Goal: Task Accomplishment & Management: Use online tool/utility

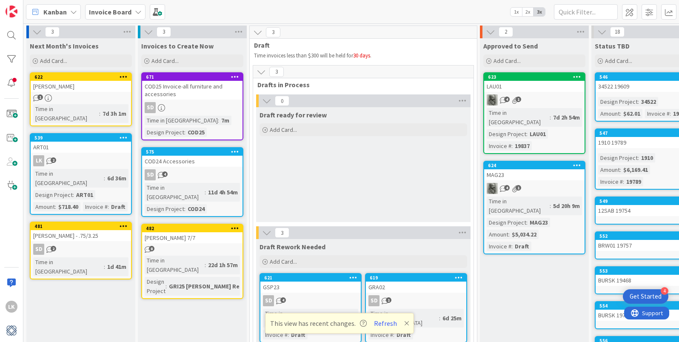
scroll to position [36, 2]
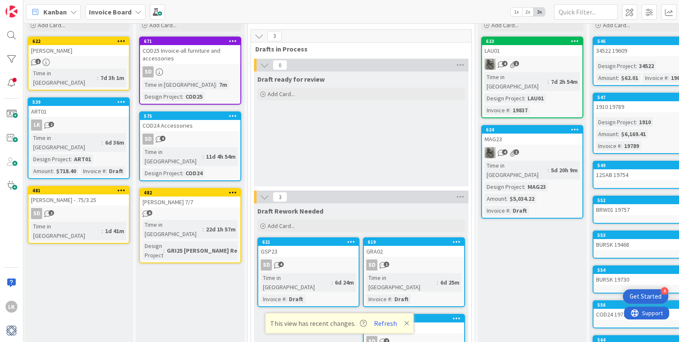
click at [137, 11] on icon at bounding box center [138, 12] width 7 height 7
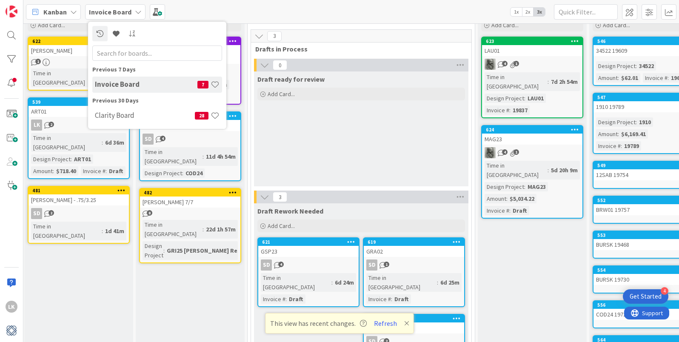
click at [113, 54] on input "text" at bounding box center [157, 53] width 130 height 15
type input "Proposals"
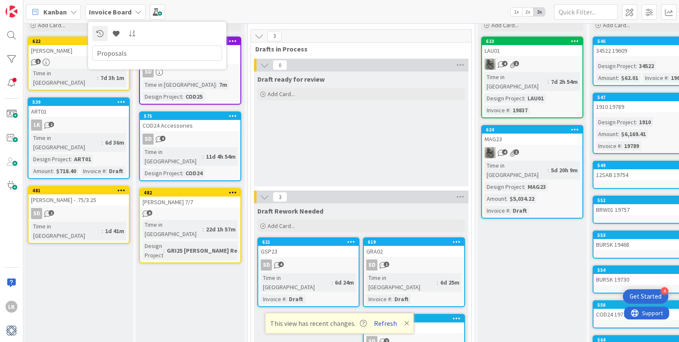
click at [385, 325] on button "Refresh" at bounding box center [385, 323] width 29 height 11
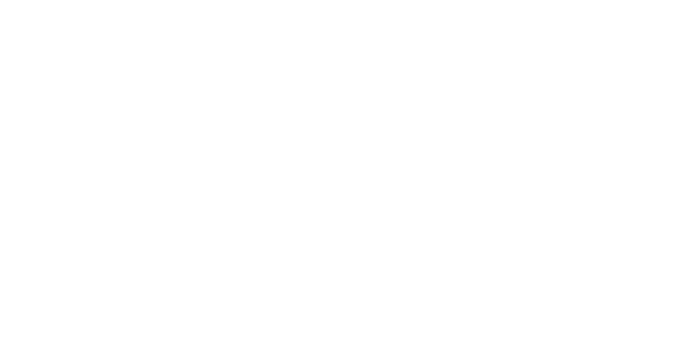
click at [380, 3] on div at bounding box center [339, 3] width 673 height 0
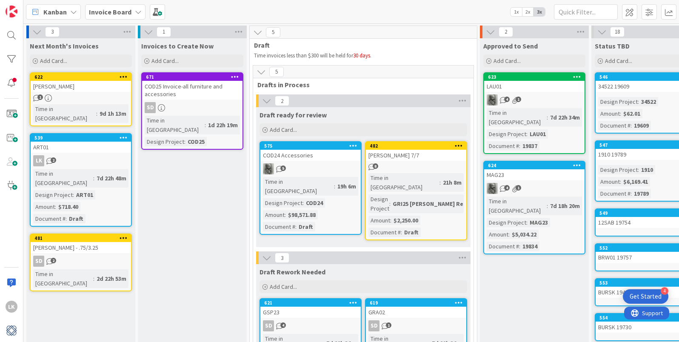
click at [137, 11] on icon at bounding box center [138, 12] width 7 height 7
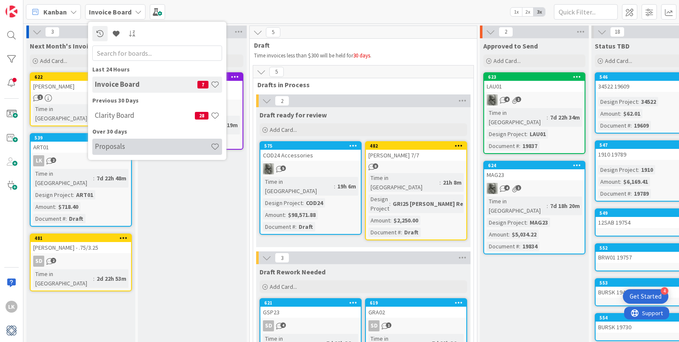
click at [117, 149] on h4 "Proposals" at bounding box center [153, 146] width 116 height 9
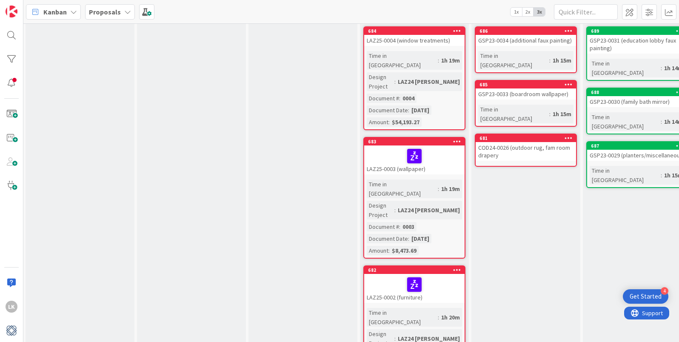
scroll to position [46, 0]
drag, startPoint x: 281, startPoint y: 63, endPoint x: 359, endPoint y: 341, distance: 289.4
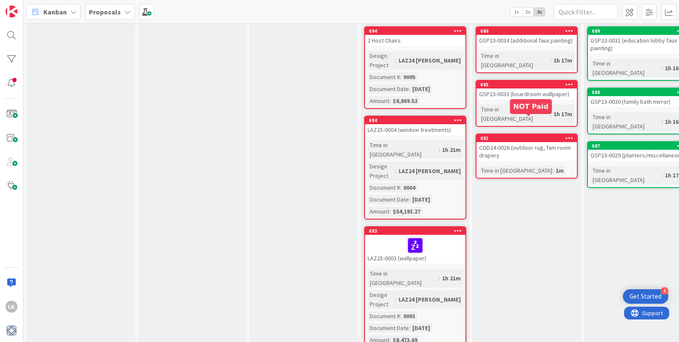
click at [548, 135] on div "681" at bounding box center [529, 138] width 97 height 6
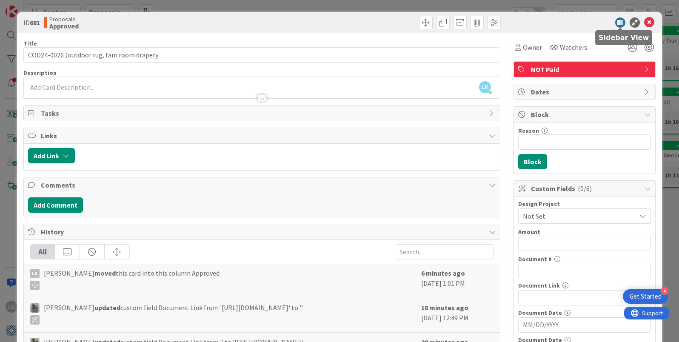
click at [621, 23] on icon at bounding box center [621, 22] width 10 height 10
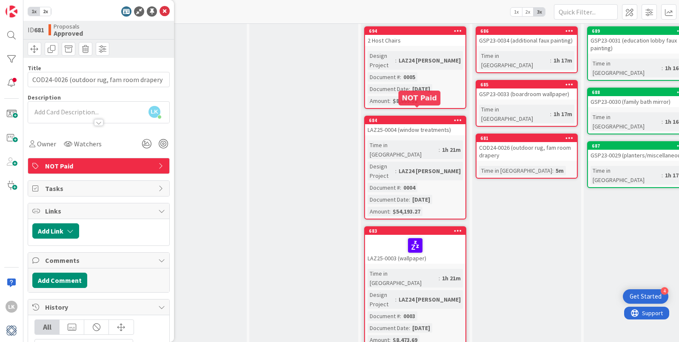
click at [403, 117] on div "684" at bounding box center [417, 120] width 97 height 6
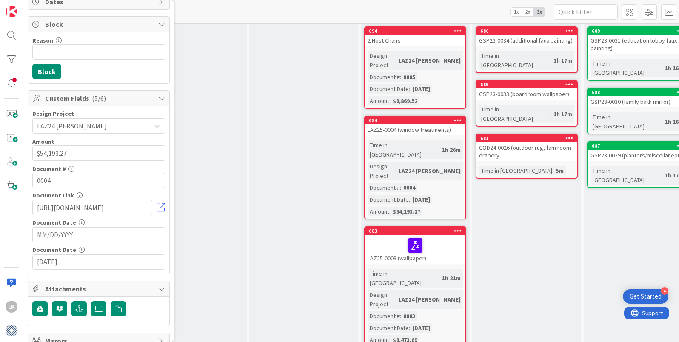
scroll to position [635, 0]
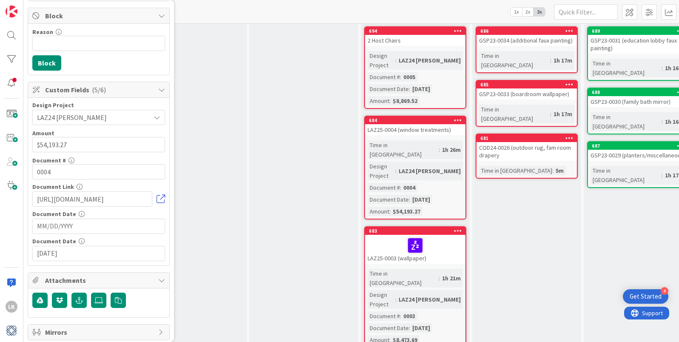
click at [162, 203] on link at bounding box center [161, 199] width 9 height 9
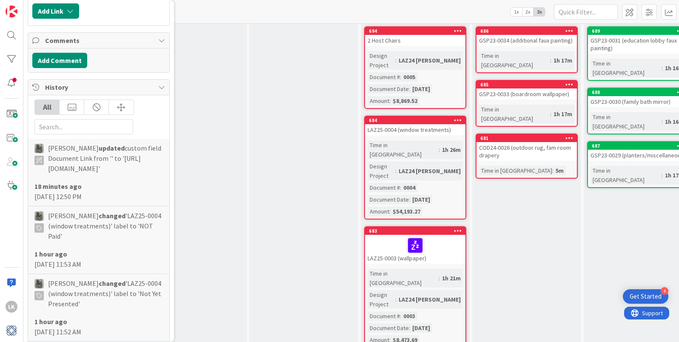
scroll to position [0, 0]
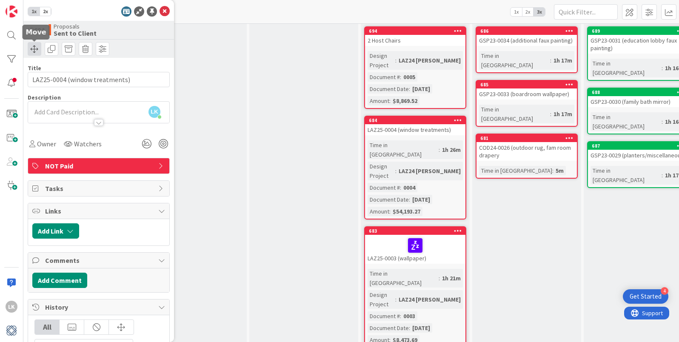
click at [37, 46] on span at bounding box center [35, 49] width 14 height 14
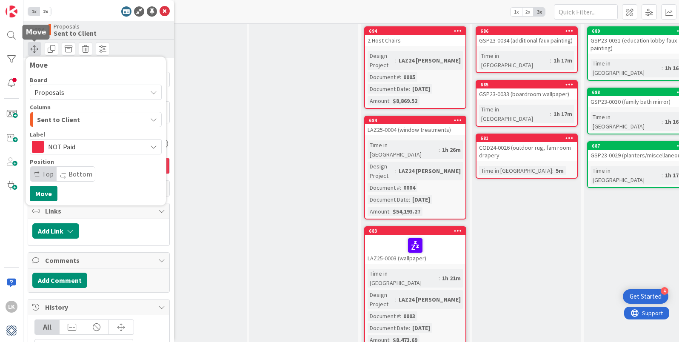
click at [37, 46] on span at bounding box center [35, 49] width 14 height 14
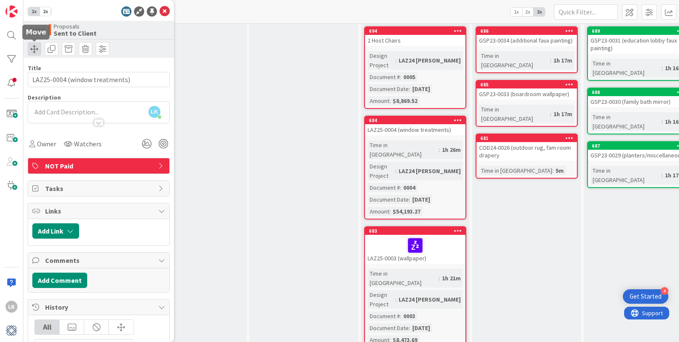
click at [37, 46] on span at bounding box center [35, 49] width 14 height 14
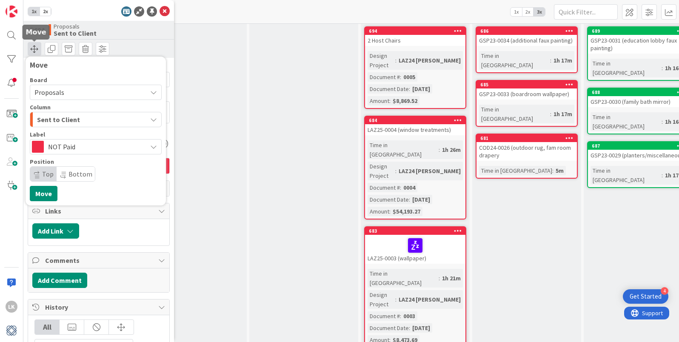
click at [37, 46] on span at bounding box center [35, 49] width 14 height 14
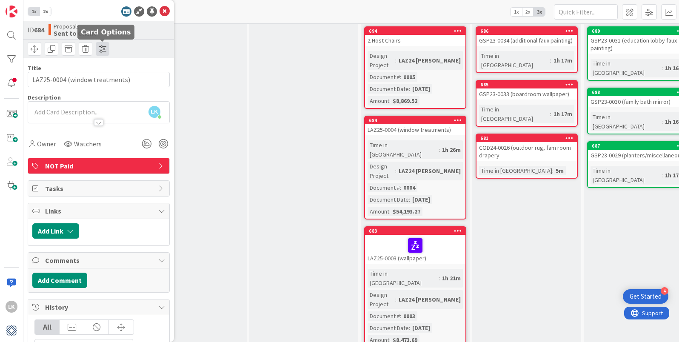
click at [105, 49] on span at bounding box center [103, 49] width 14 height 14
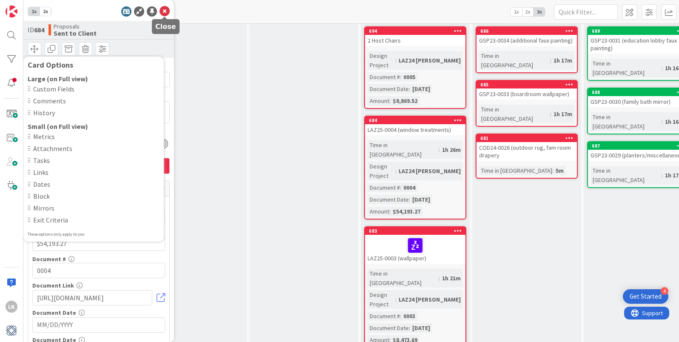
click at [164, 12] on icon at bounding box center [165, 11] width 10 height 10
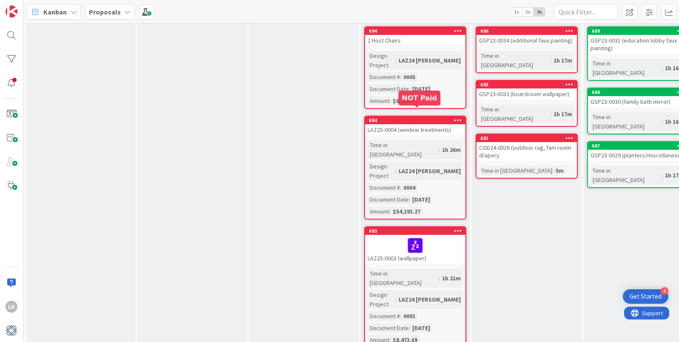
click at [401, 117] on div "684" at bounding box center [417, 120] width 97 height 6
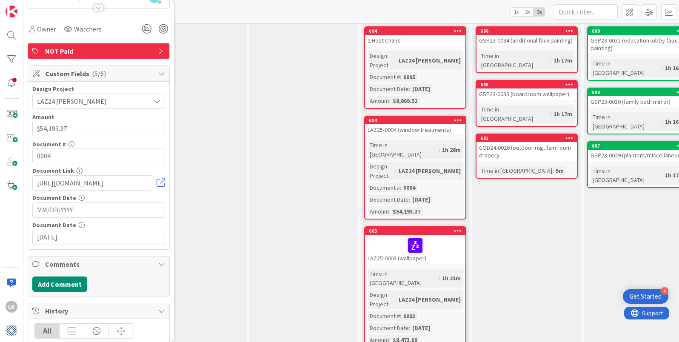
scroll to position [118, 0]
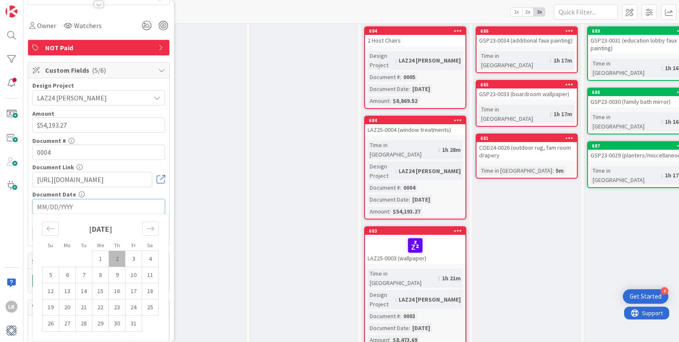
click at [98, 211] on input "MM/DD/YYYY" at bounding box center [98, 207] width 123 height 14
click at [103, 194] on div "Document Date" at bounding box center [98, 195] width 133 height 6
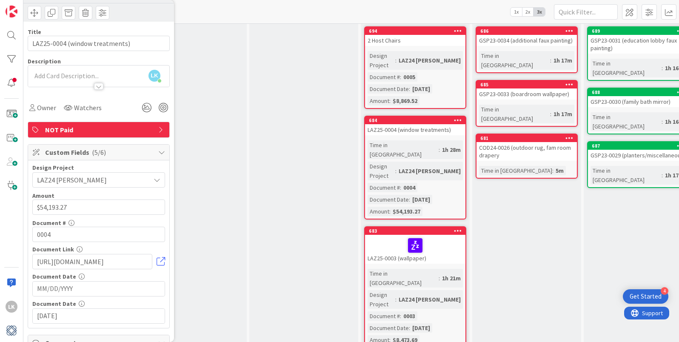
scroll to position [0, 0]
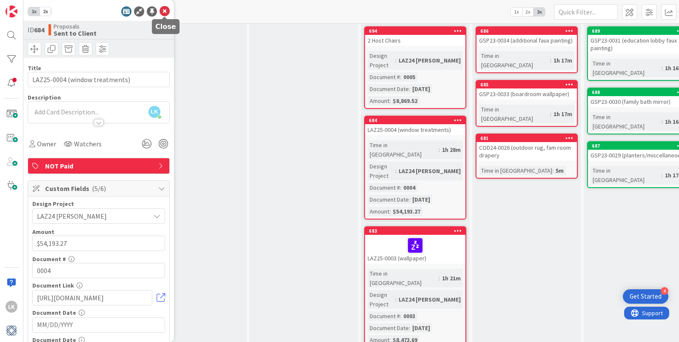
click at [163, 10] on icon at bounding box center [165, 11] width 10 height 10
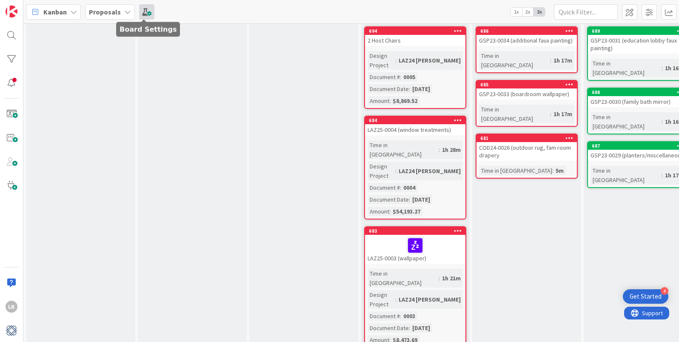
click at [143, 13] on span at bounding box center [146, 11] width 15 height 15
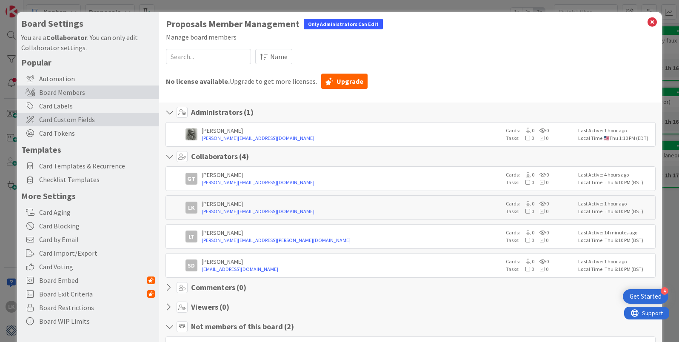
click at [60, 118] on span "Card Custom Fields" at bounding box center [97, 120] width 116 height 10
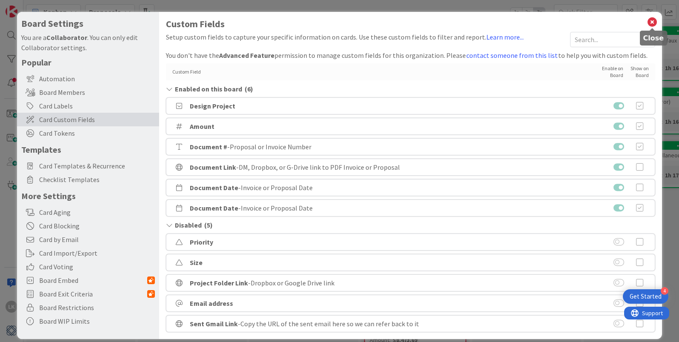
click at [654, 21] on icon at bounding box center [652, 22] width 11 height 12
